Goal: Task Accomplishment & Management: Use online tool/utility

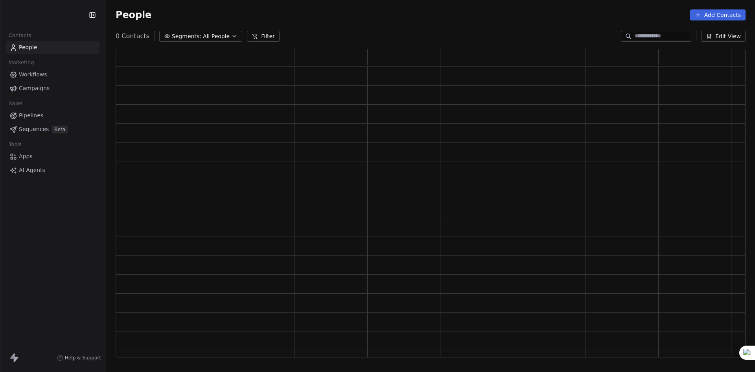
scroll to position [302, 624]
click at [188, 35] on span "Segments:" at bounding box center [186, 36] width 29 height 8
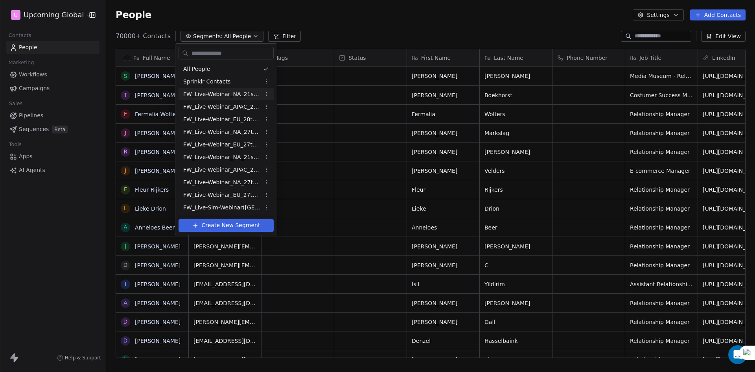
scroll to position [321, 643]
click at [218, 92] on span "FW_Live-Webinar_NA_21stAugust'25" at bounding box center [221, 94] width 77 height 8
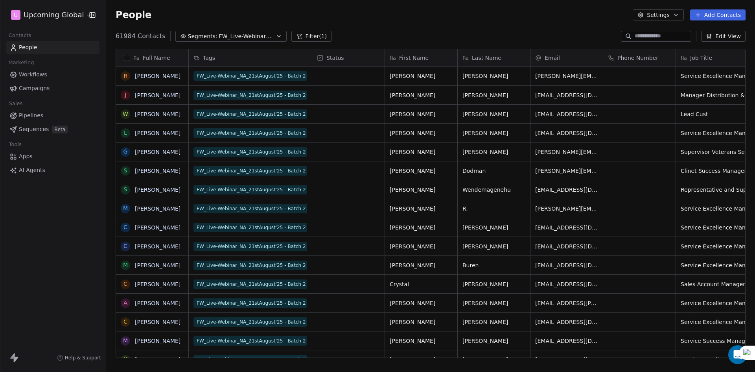
click at [317, 35] on button "Filter (1)" at bounding box center [311, 36] width 41 height 11
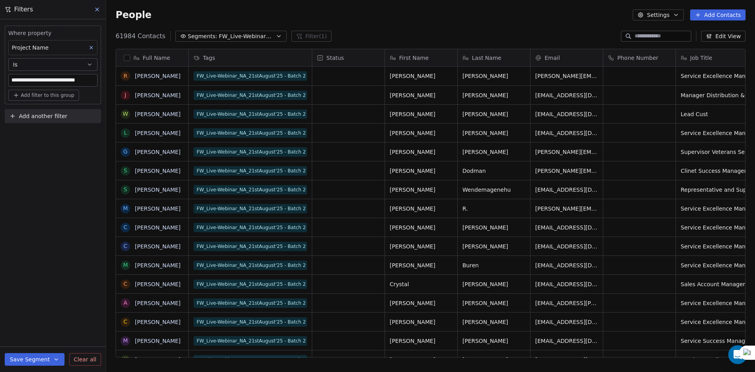
click at [56, 115] on span "Add another filter" at bounding box center [43, 116] width 48 height 8
click at [51, 136] on span "Contact properties" at bounding box center [38, 135] width 51 height 8
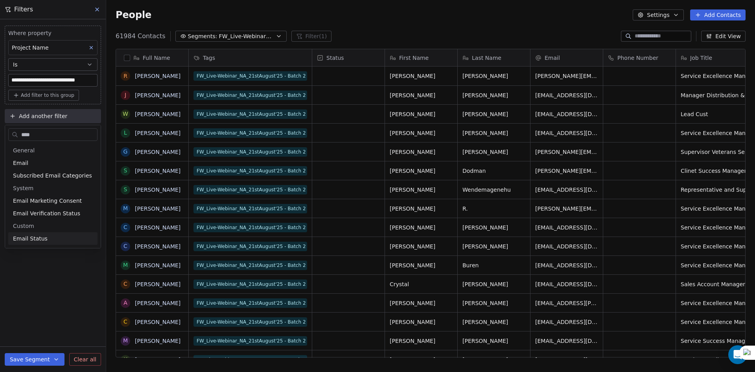
type input "****"
click at [33, 238] on span "Email Status" at bounding box center [30, 238] width 35 height 8
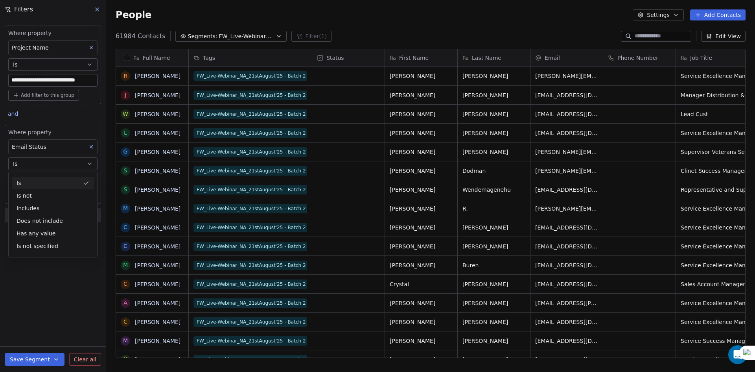
click at [43, 182] on div "Is" at bounding box center [53, 183] width 82 height 13
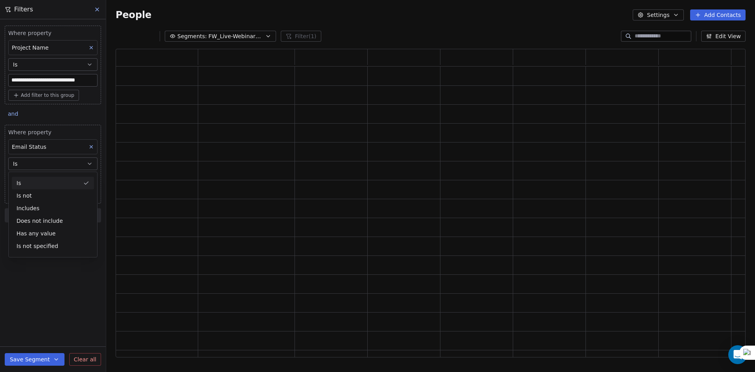
scroll to position [302, 624]
click at [40, 182] on body "**********" at bounding box center [377, 186] width 755 height 372
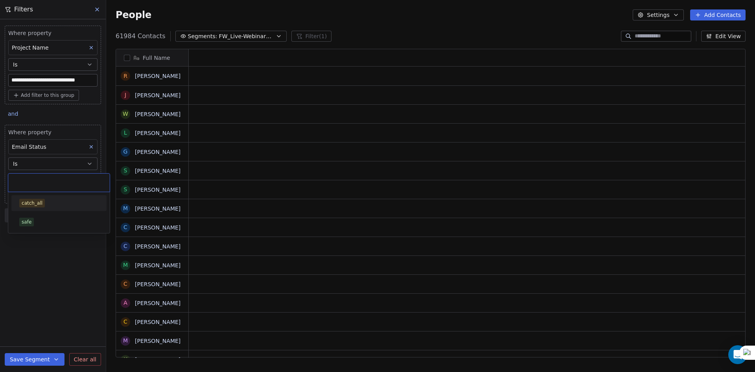
scroll to position [321, 643]
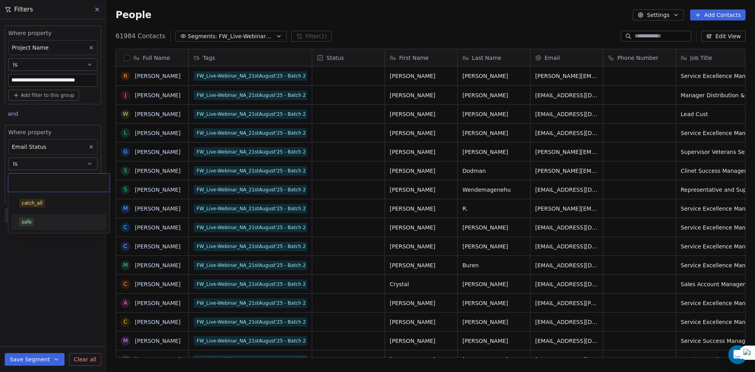
click at [43, 220] on div "safe" at bounding box center [58, 222] width 79 height 9
click at [35, 260] on div "**********" at bounding box center [53, 195] width 106 height 352
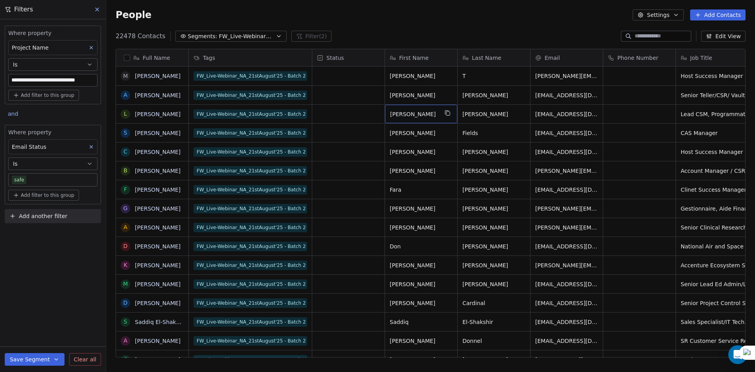
click at [124, 57] on button "button" at bounding box center [127, 58] width 6 height 6
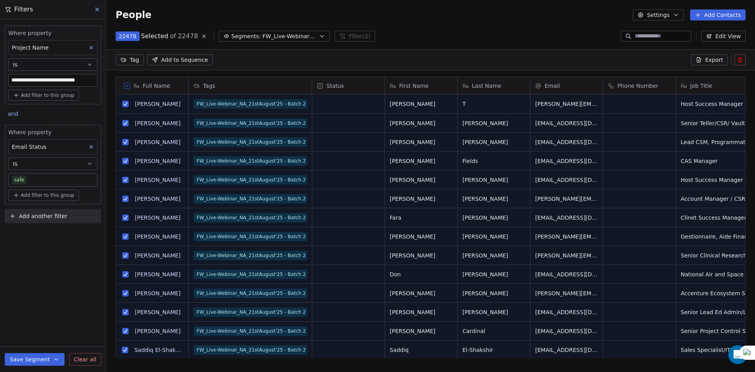
scroll to position [293, 643]
click at [714, 61] on span "Export" at bounding box center [714, 60] width 18 height 8
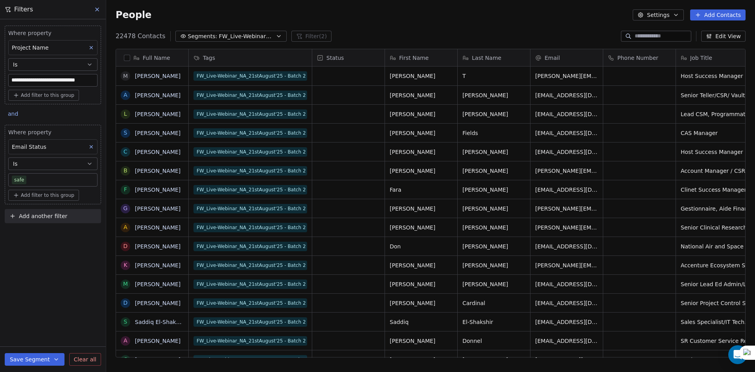
scroll to position [321, 643]
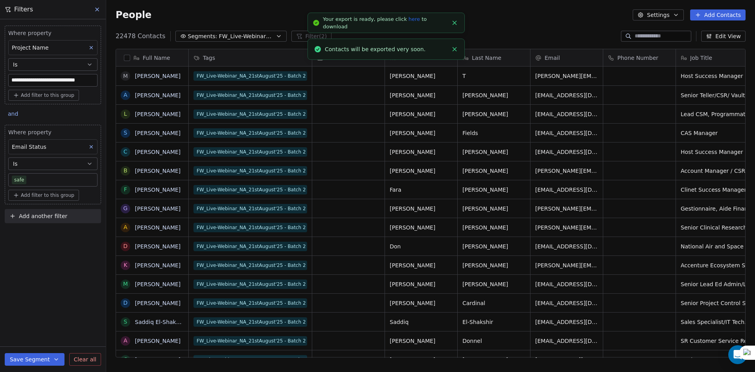
click at [409, 22] on link "here" at bounding box center [414, 19] width 11 height 6
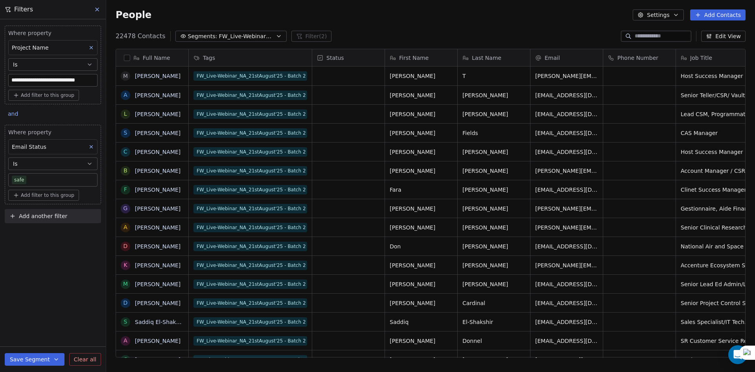
click at [524, 17] on div "People Settings Add Contacts" at bounding box center [431, 14] width 630 height 11
